Goal: Information Seeking & Learning: Learn about a topic

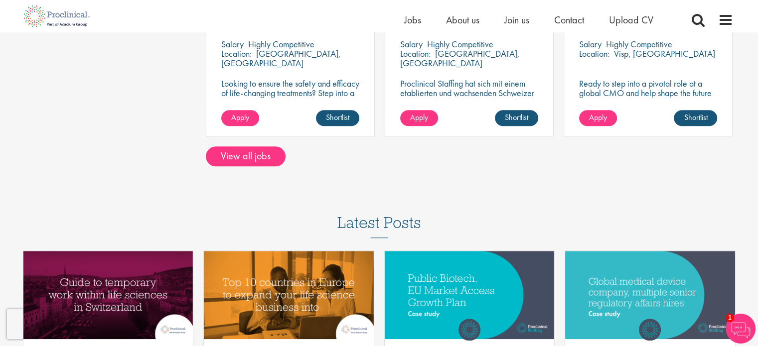
scroll to position [894, 0]
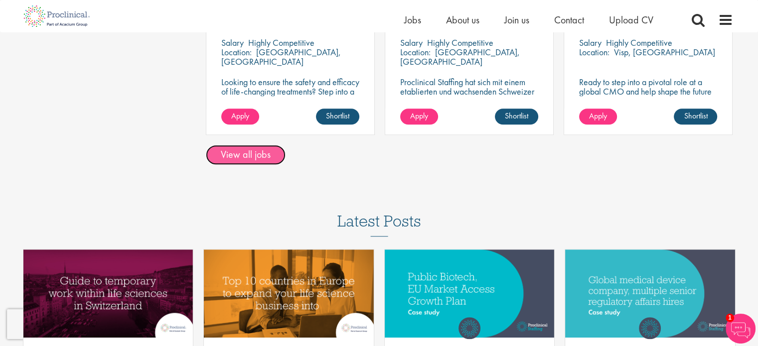
click at [268, 145] on link "View all jobs" at bounding box center [246, 155] width 80 height 20
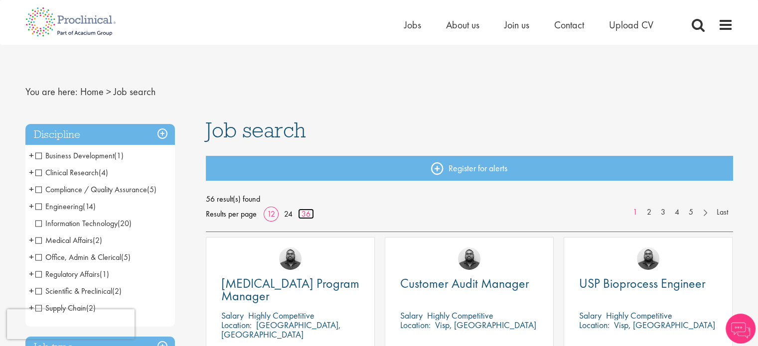
click at [303, 213] on link "36" at bounding box center [306, 214] width 16 height 10
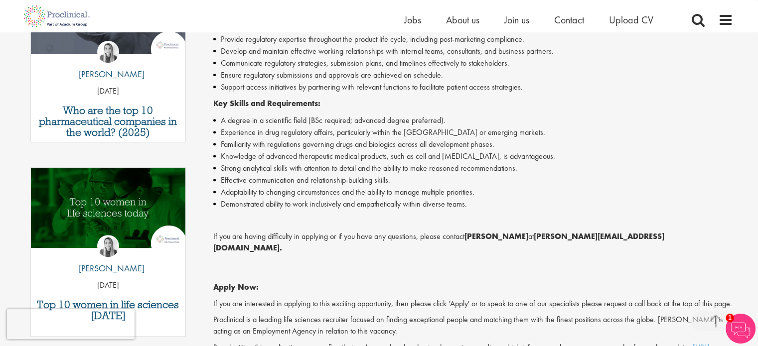
scroll to position [389, 0]
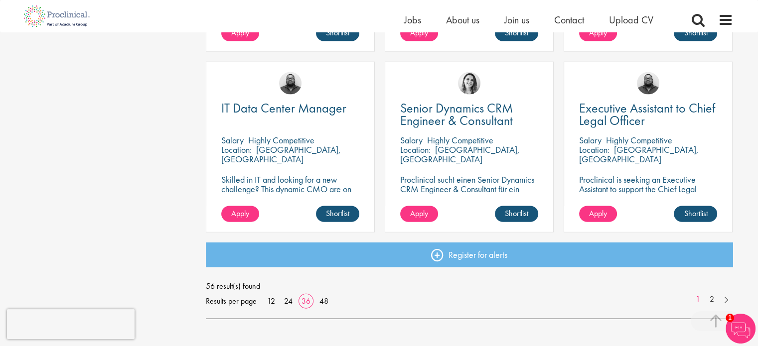
scroll to position [2165, 0]
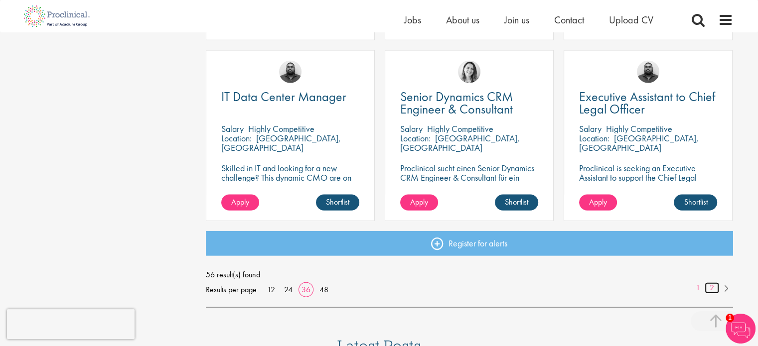
click at [712, 287] on link "2" at bounding box center [712, 288] width 14 height 11
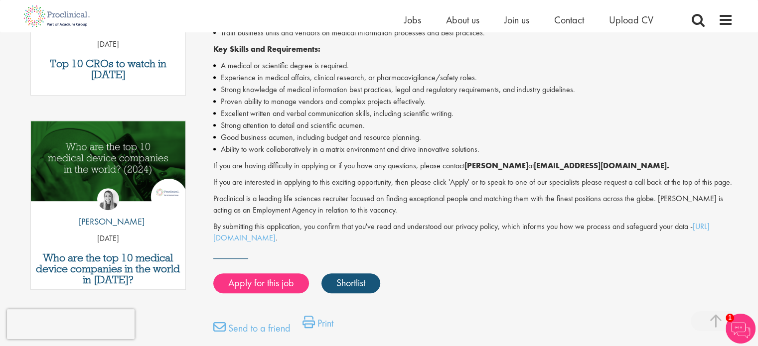
scroll to position [436, 0]
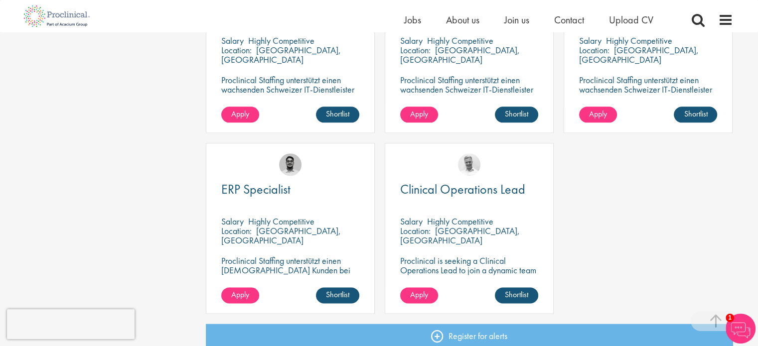
scroll to position [1168, 0]
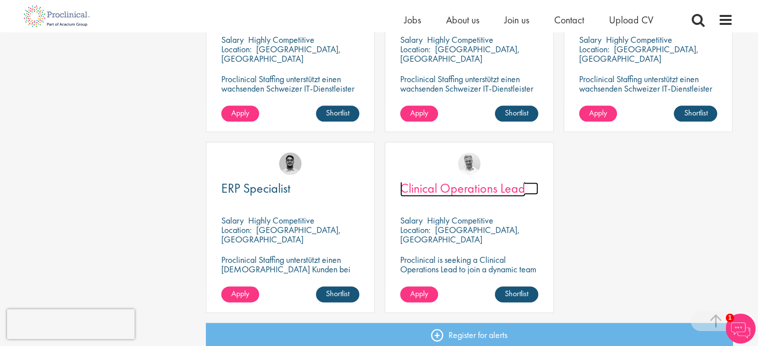
click at [480, 191] on span "Clinical Operations Lead" at bounding box center [462, 188] width 125 height 17
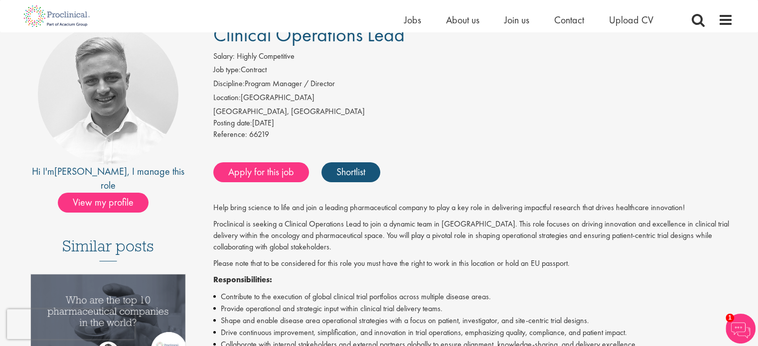
scroll to position [88, 0]
